Goal: Find specific page/section: Find specific page/section

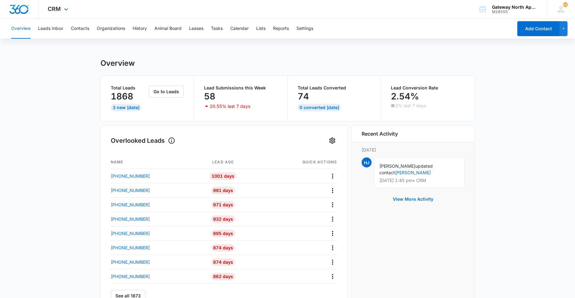
click at [61, 10] on div "CRM Apps Reputation Websites Forms CRM Email Social Content Ads Intelligence Fi…" at bounding box center [58, 9] width 41 height 18
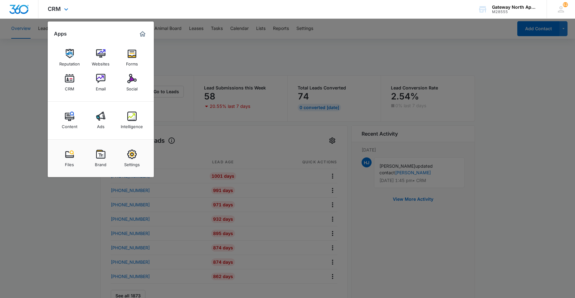
click at [161, 2] on div "CRM Apps Reputation Websites Forms CRM Email Social Content Ads Intelligence Fi…" at bounding box center [287, 9] width 575 height 19
drag, startPoint x: 25, startPoint y: 89, endPoint x: 29, endPoint y: 85, distance: 5.5
click at [25, 89] on div at bounding box center [287, 149] width 575 height 298
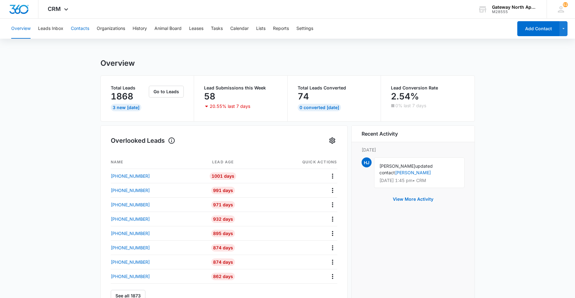
click at [81, 27] on button "Contacts" at bounding box center [80, 29] width 18 height 20
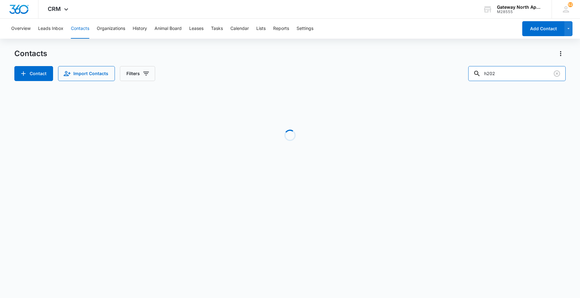
drag, startPoint x: 502, startPoint y: 76, endPoint x: 472, endPoint y: 77, distance: 30.3
click at [482, 76] on div "h202" at bounding box center [516, 73] width 97 height 15
type input "d300"
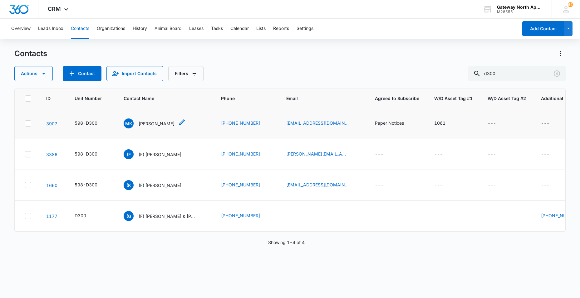
click at [161, 125] on p "[PERSON_NAME]" at bounding box center [157, 123] width 36 height 7
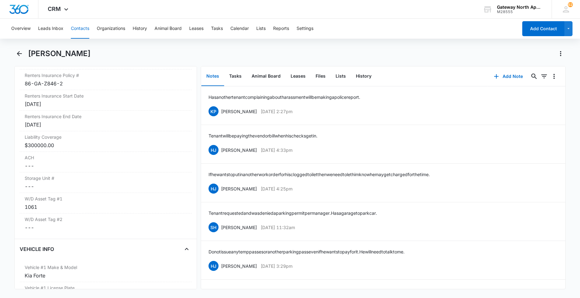
scroll to position [905, 0]
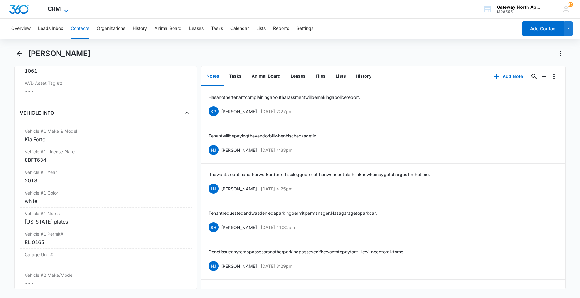
click at [66, 11] on icon at bounding box center [66, 11] width 4 height 2
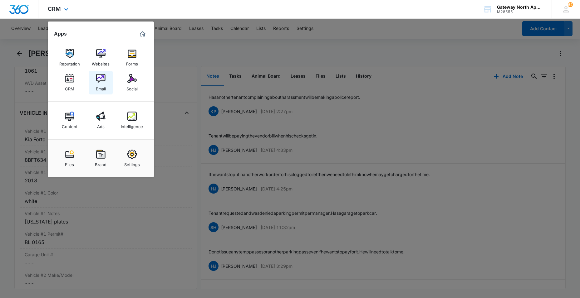
click at [103, 82] on img at bounding box center [100, 78] width 9 height 9
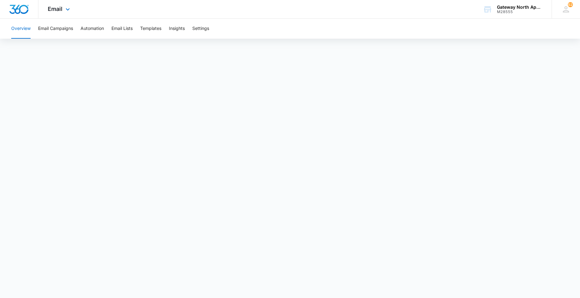
click at [63, 6] on div "Email Apps Reputation Websites Forms CRM Email Social Content Ads Intelligence …" at bounding box center [59, 9] width 42 height 18
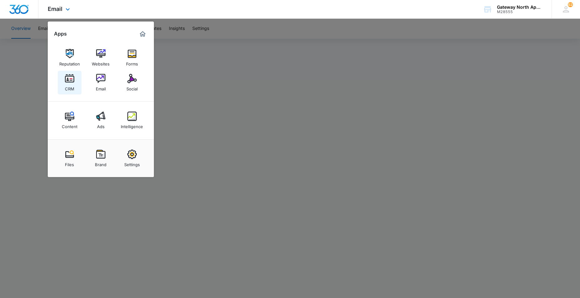
click at [71, 75] on img at bounding box center [69, 78] width 9 height 9
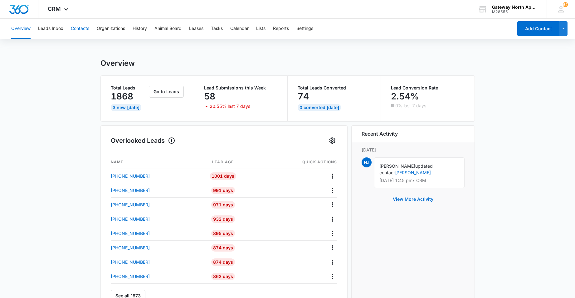
click at [75, 28] on button "Contacts" at bounding box center [80, 29] width 18 height 20
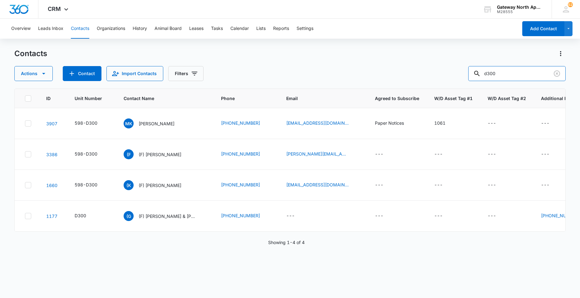
drag, startPoint x: 500, startPoint y: 75, endPoint x: 374, endPoint y: 76, distance: 125.1
click at [374, 76] on div "Actions Contact Import Contacts Filters d300" at bounding box center [289, 73] width 551 height 15
type input "f202"
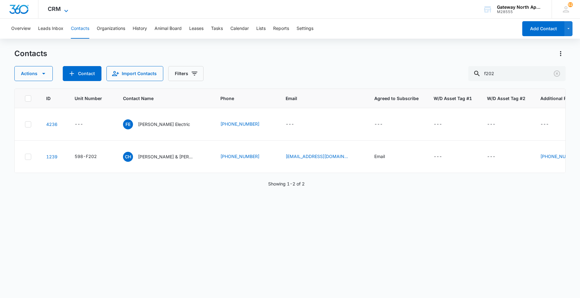
click at [62, 11] on icon at bounding box center [65, 10] width 7 height 7
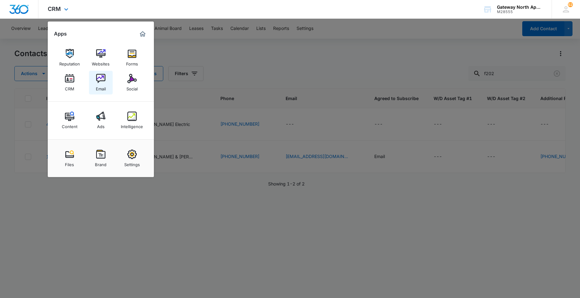
click at [98, 84] on div "Email" at bounding box center [101, 87] width 10 height 8
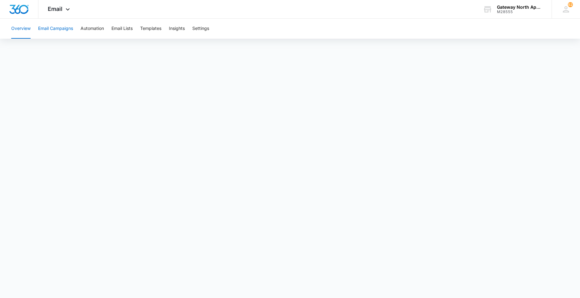
click at [62, 29] on button "Email Campaigns" at bounding box center [55, 29] width 35 height 20
click at [62, 11] on span "Email" at bounding box center [55, 9] width 15 height 7
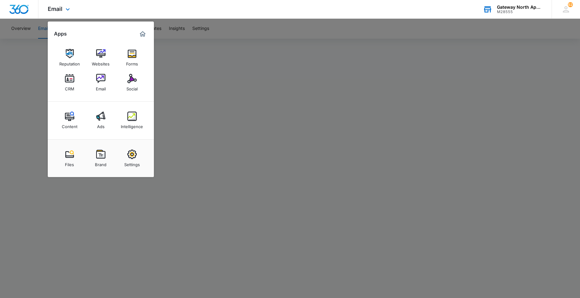
drag, startPoint x: 73, startPoint y: 74, endPoint x: 496, endPoint y: 8, distance: 428.4
click at [73, 74] on img at bounding box center [69, 78] width 9 height 9
